Goal: Task Accomplishment & Management: Manage account settings

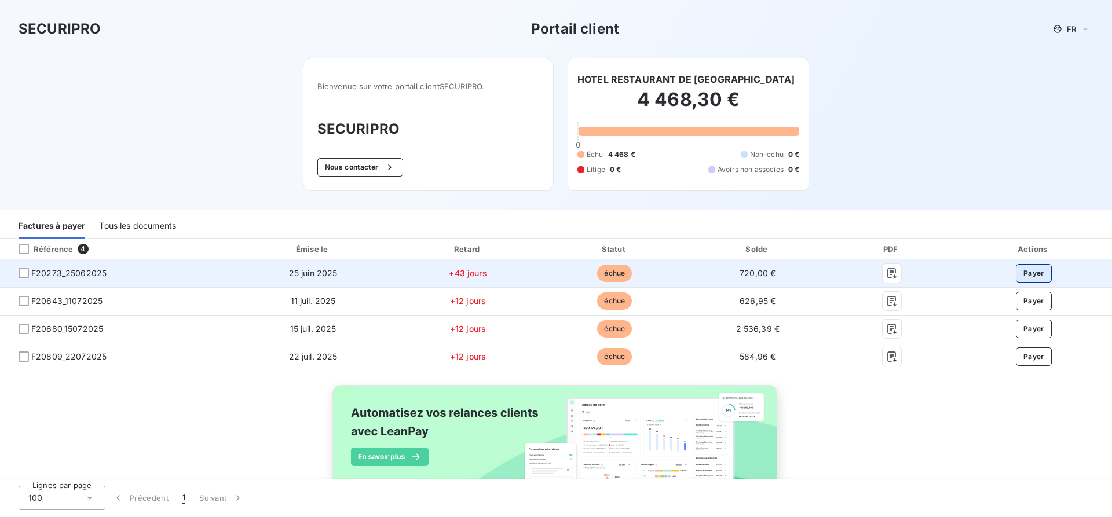
click at [1029, 276] on button "Payer" at bounding box center [1034, 273] width 36 height 19
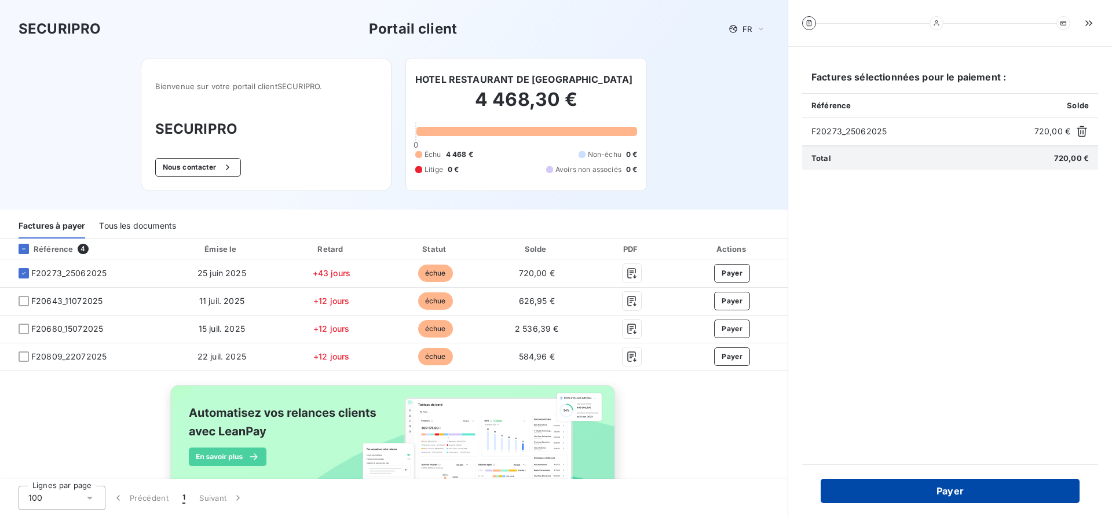
click at [952, 490] on button "Payer" at bounding box center [949, 491] width 259 height 24
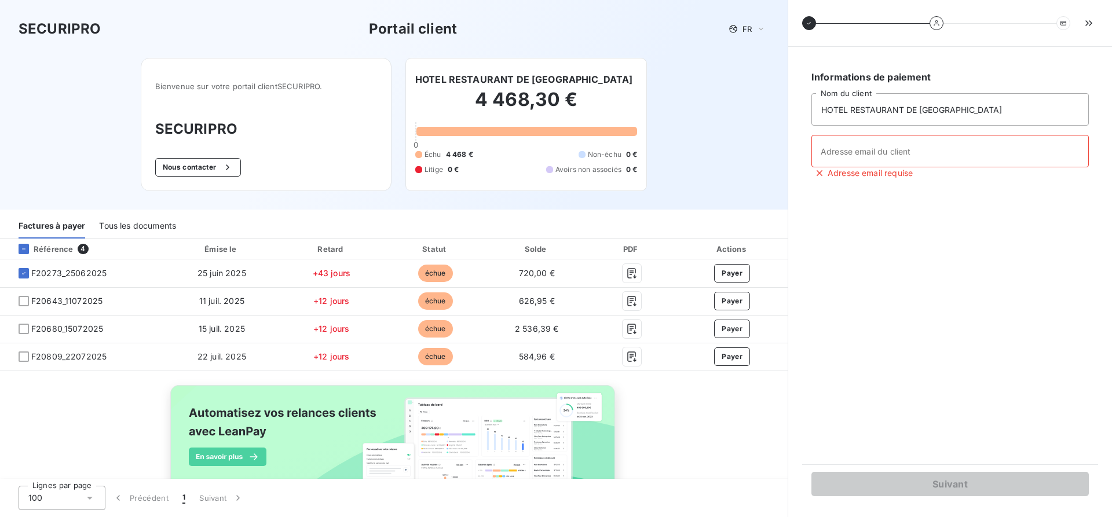
drag, startPoint x: 34, startPoint y: 274, endPoint x: 310, endPoint y: 376, distance: 294.6
click at [310, 371] on div "Référence 4 Émise le Retard Statut Solde PDF Actions F20273_25062025 [DATE] +43…" at bounding box center [393, 305] width 787 height 133
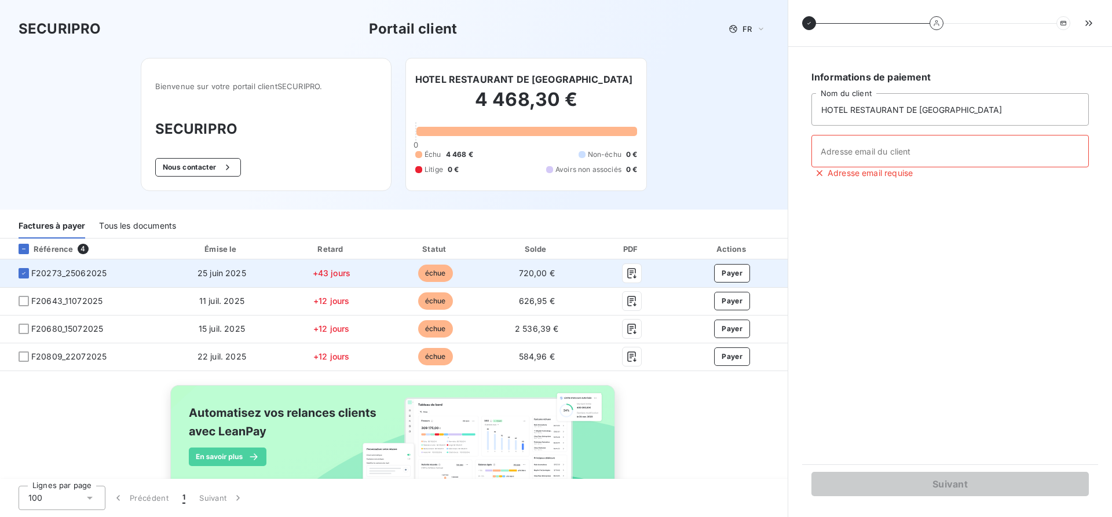
copy div
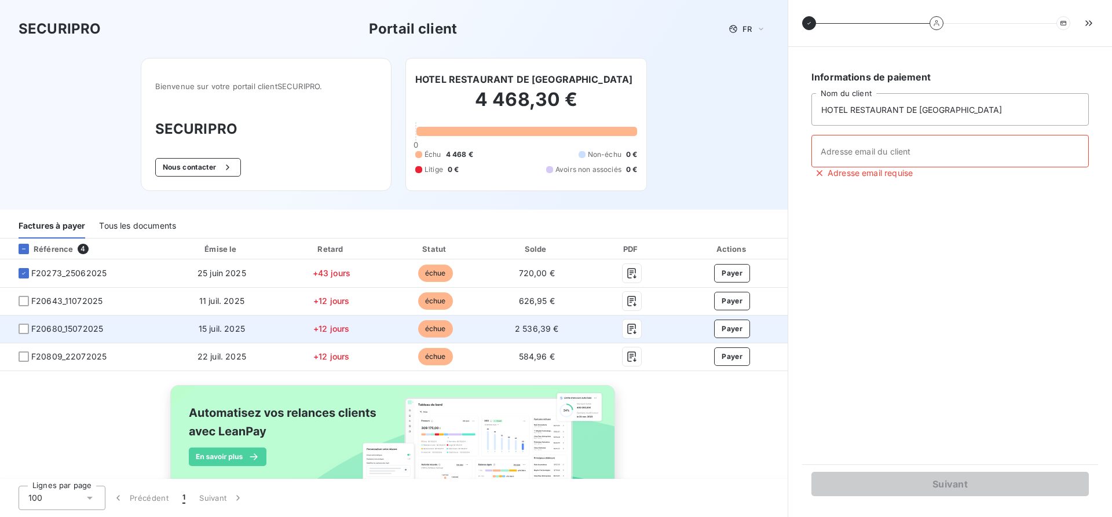
click at [504, 329] on td "2 536,39 €" at bounding box center [536, 329] width 100 height 28
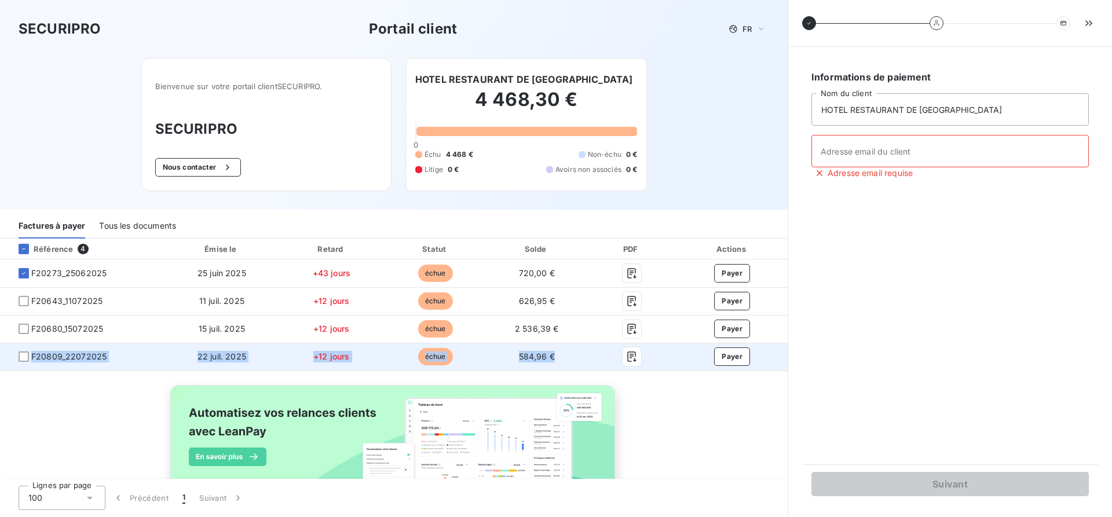
drag, startPoint x: 516, startPoint y: 330, endPoint x: 563, endPoint y: 364, distance: 58.2
click at [563, 364] on tbody "F20273_25062025 [DATE] +43 jours échue 720,00 € Payer F20643_11072025 [DATE] +1…" at bounding box center [393, 314] width 787 height 111
click at [522, 369] on td "584,96 €" at bounding box center [536, 357] width 100 height 28
click at [555, 361] on td "584,96 €" at bounding box center [536, 357] width 100 height 28
click at [558, 354] on td "584,96 €" at bounding box center [536, 357] width 100 height 28
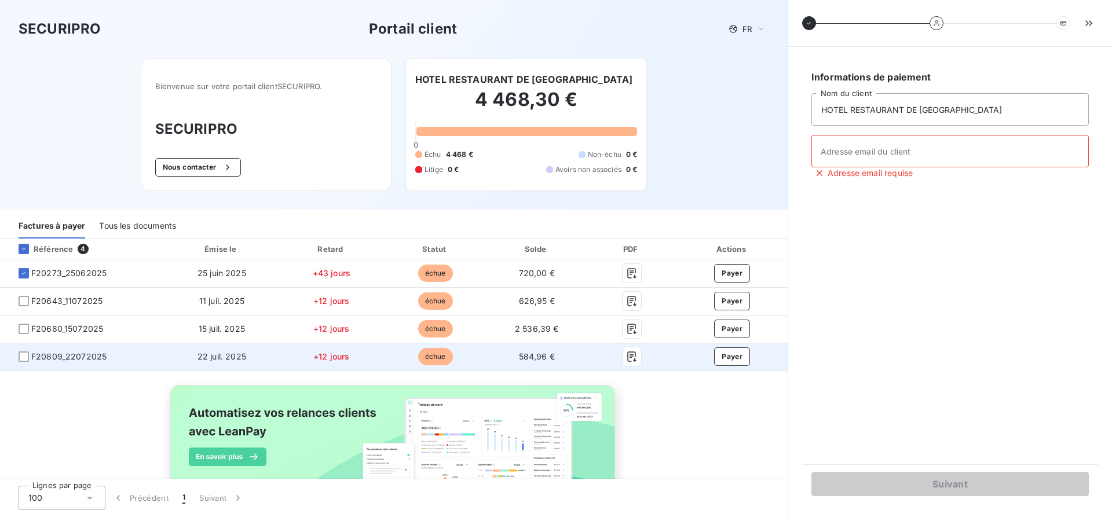
drag, startPoint x: 514, startPoint y: 352, endPoint x: 511, endPoint y: 358, distance: 6.8
click at [511, 358] on td "584,96 €" at bounding box center [536, 357] width 100 height 28
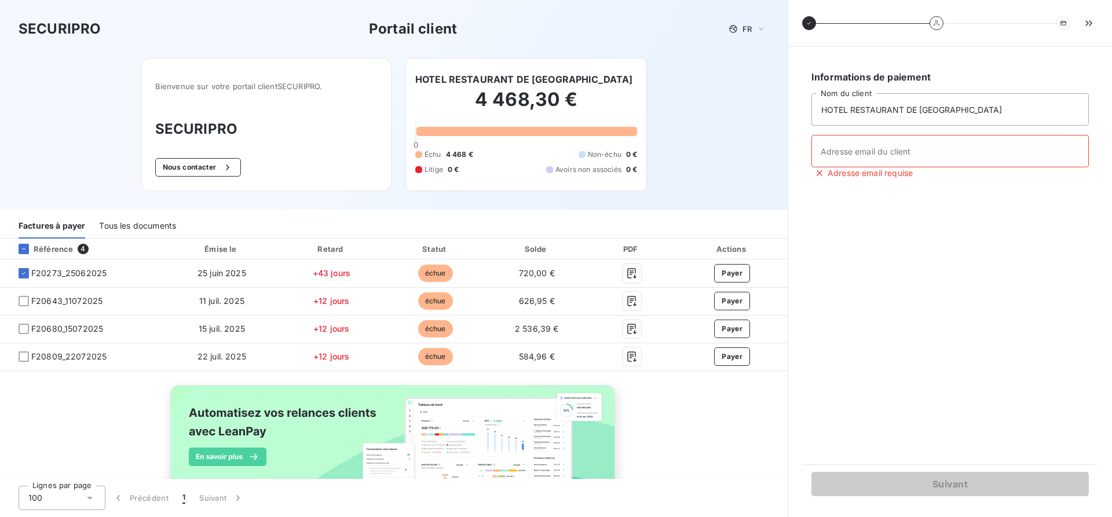
click at [361, 382] on img at bounding box center [394, 449] width 468 height 142
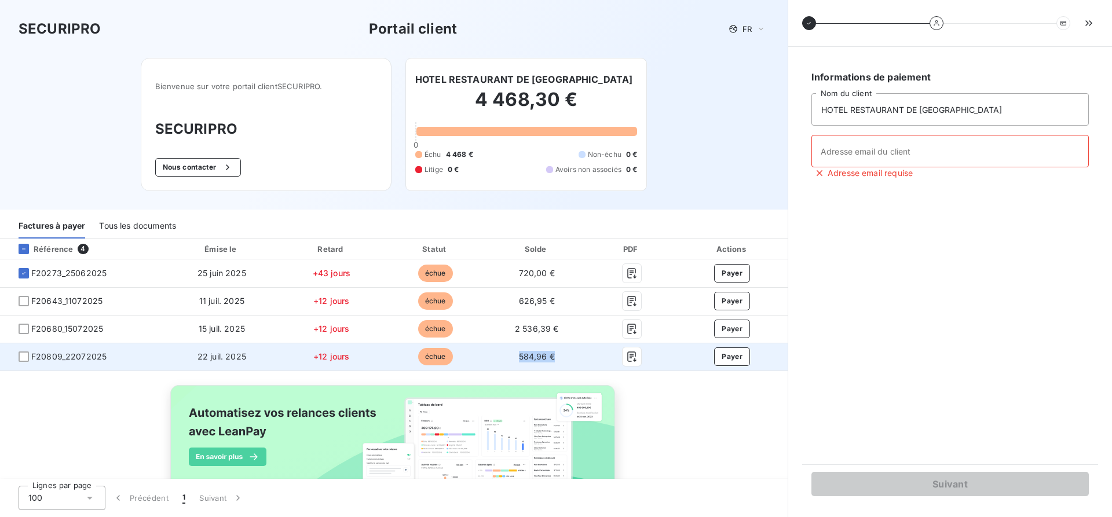
drag, startPoint x: 519, startPoint y: 357, endPoint x: 544, endPoint y: 364, distance: 25.5
click at [554, 361] on td "584,96 €" at bounding box center [536, 357] width 100 height 28
copy span "584,96 €"
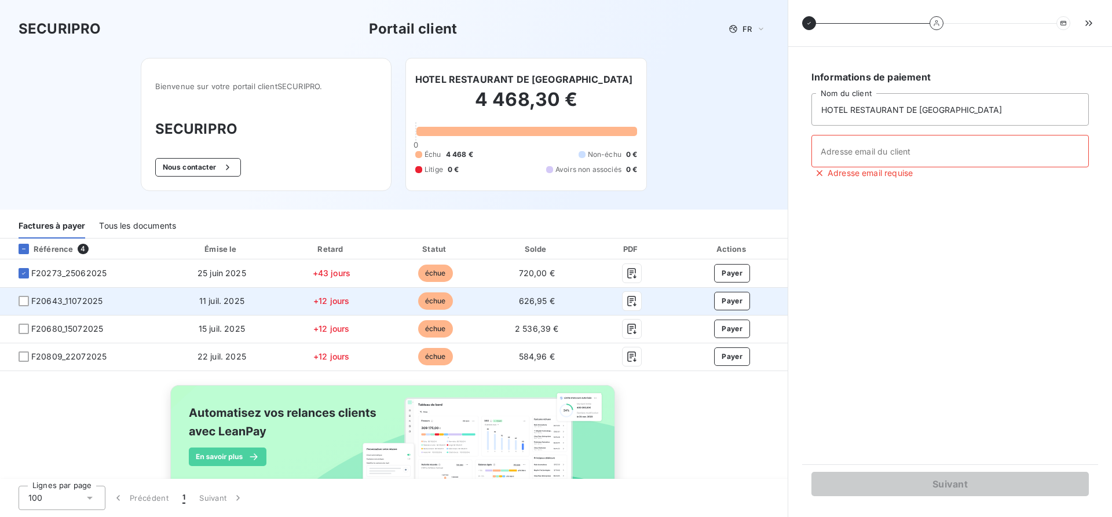
drag, startPoint x: 108, startPoint y: 299, endPoint x: 101, endPoint y: 307, distance: 10.7
click at [108, 299] on span "F20643_11072025" at bounding box center [82, 301] width 146 height 12
click at [103, 303] on span "F20643_11072025" at bounding box center [82, 301] width 146 height 12
drag, startPoint x: 32, startPoint y: 302, endPoint x: 94, endPoint y: 306, distance: 61.6
click at [102, 307] on td "F20643_11072025" at bounding box center [82, 301] width 164 height 28
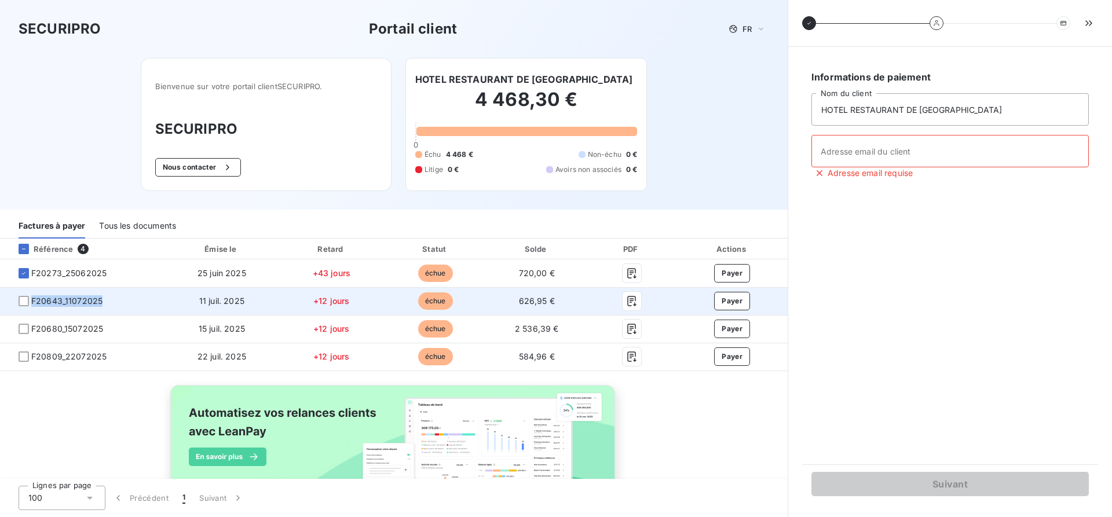
copy span "F20643_11072025"
